Goal: Task Accomplishment & Management: Manage account settings

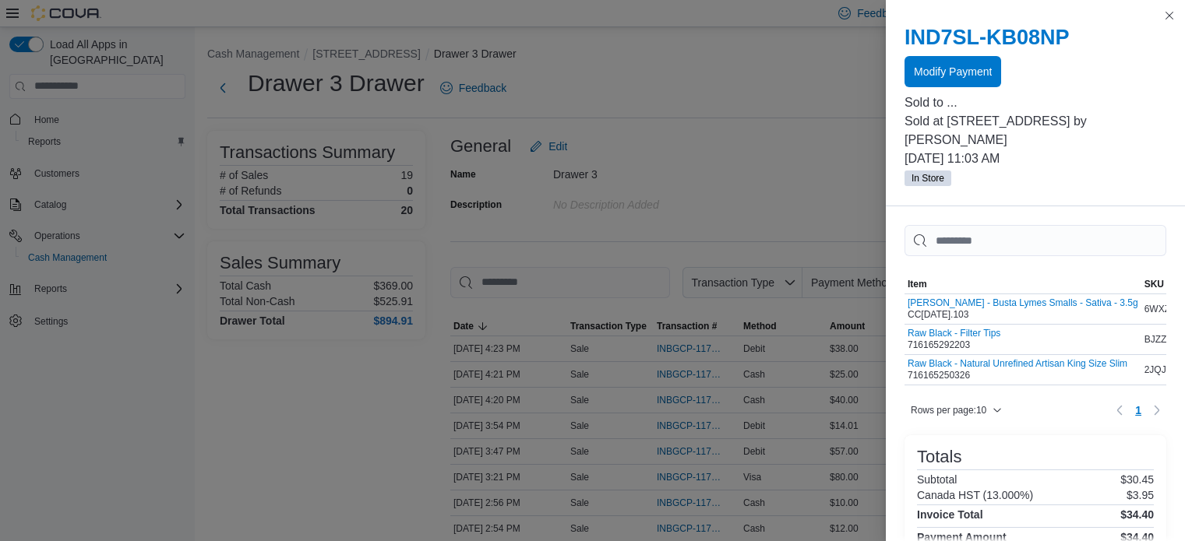
scroll to position [380, 0]
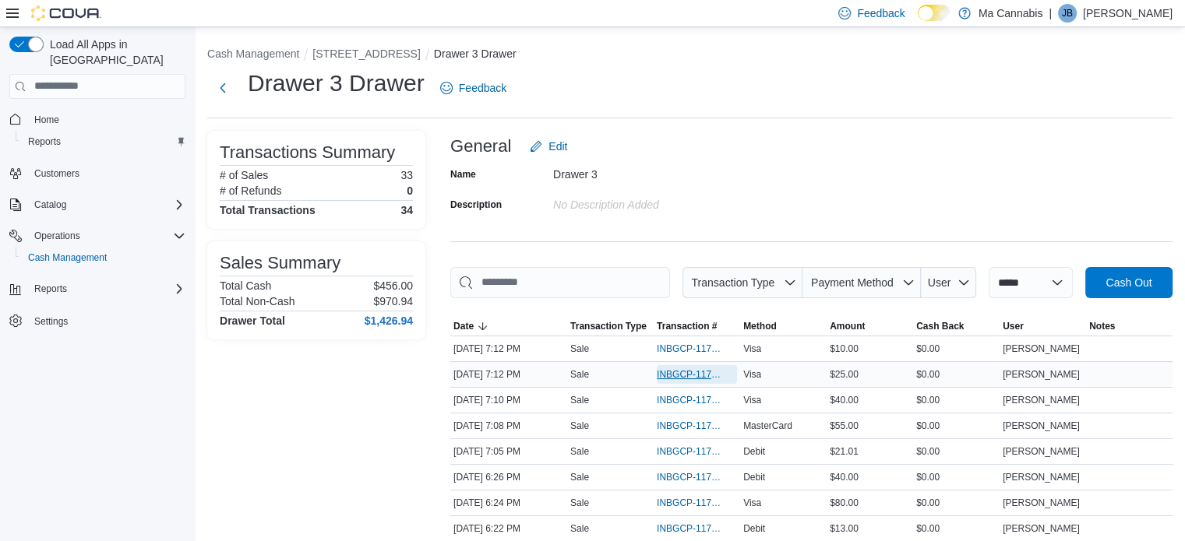
click at [688, 376] on span "INBGCP-117351" at bounding box center [689, 374] width 65 height 12
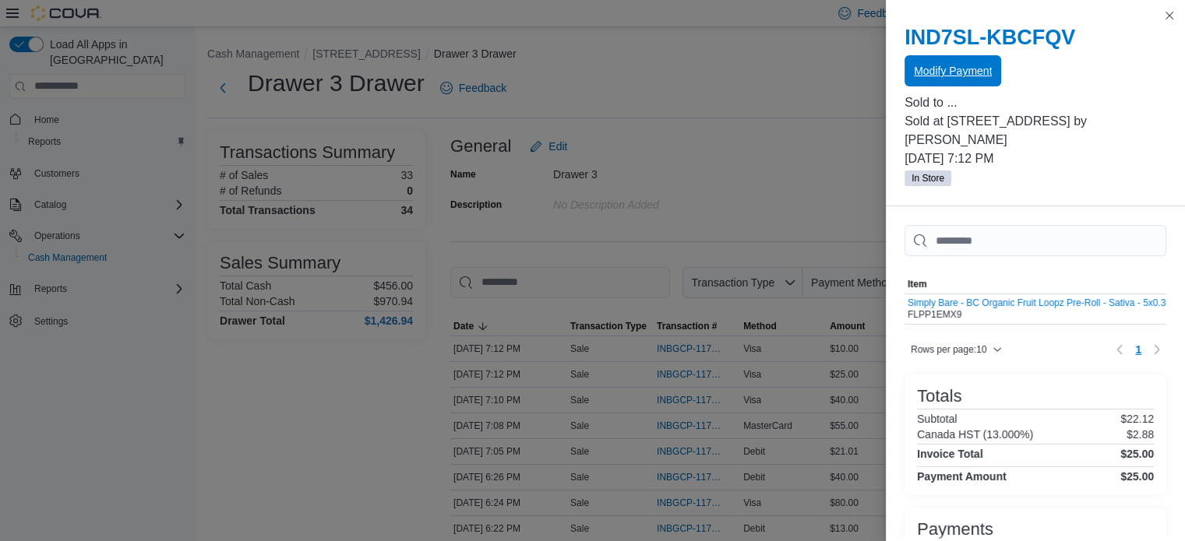
click at [972, 65] on span "Modify Payment" at bounding box center [953, 71] width 78 height 16
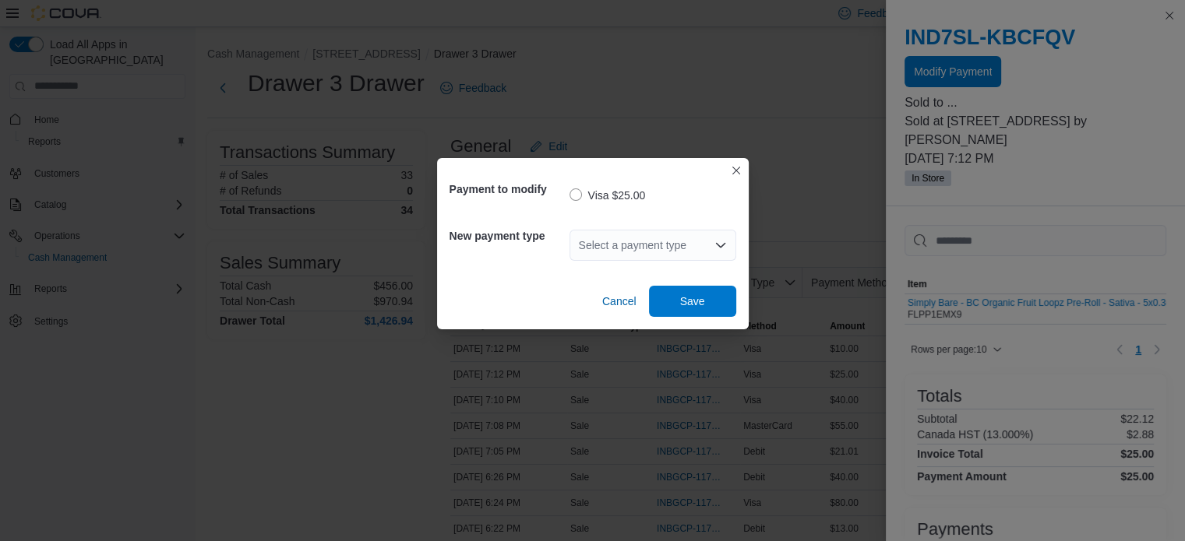
click at [668, 250] on div "Select a payment type" at bounding box center [652, 245] width 167 height 31
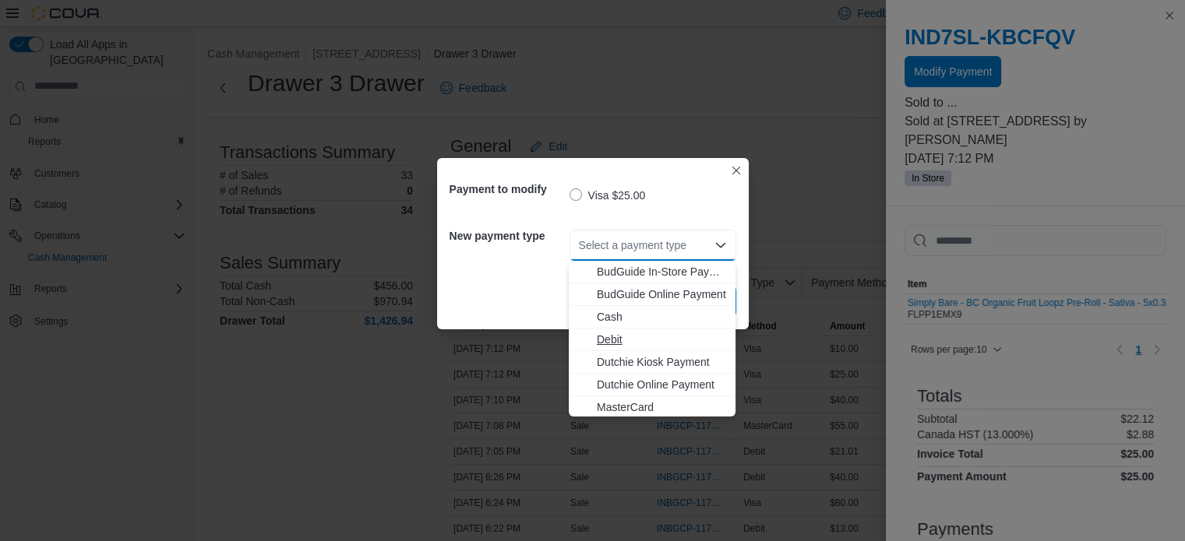
click at [620, 336] on span "Debit" at bounding box center [661, 340] width 129 height 16
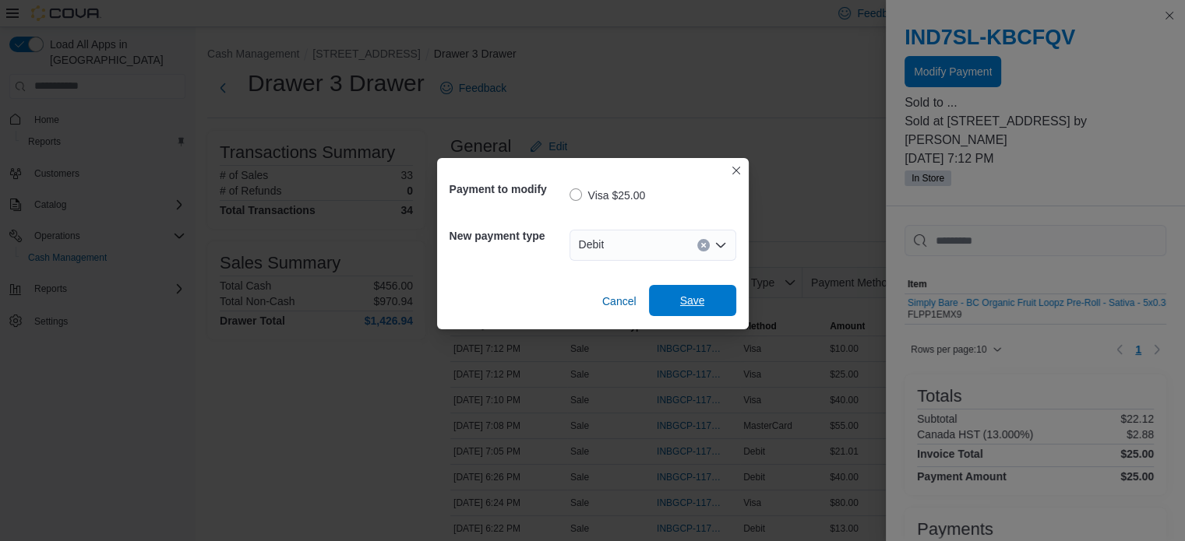
click at [690, 305] on span "Save" at bounding box center [692, 301] width 25 height 16
